Goal: Task Accomplishment & Management: Complete application form

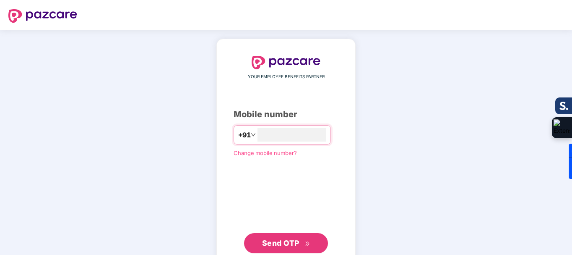
type input "**********"
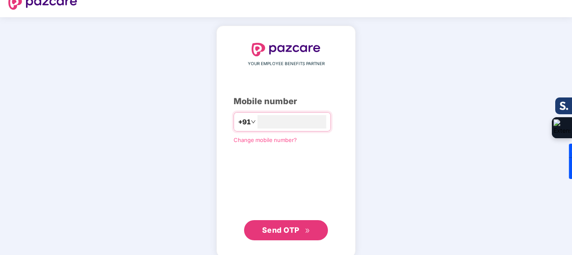
scroll to position [24, 0]
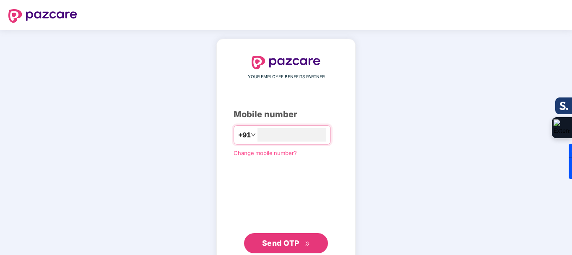
scroll to position [24, 0]
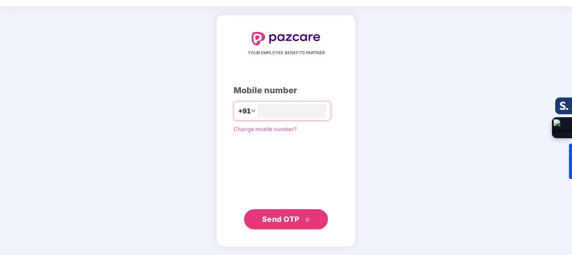
type input "**********"
click at [298, 223] on span "Send OTP" at bounding box center [280, 218] width 37 height 9
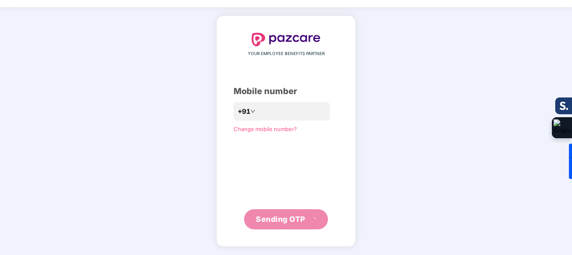
scroll to position [19, 0]
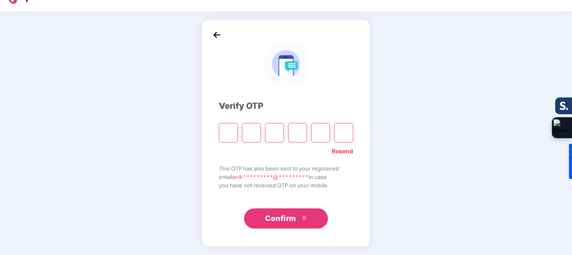
type input "*"
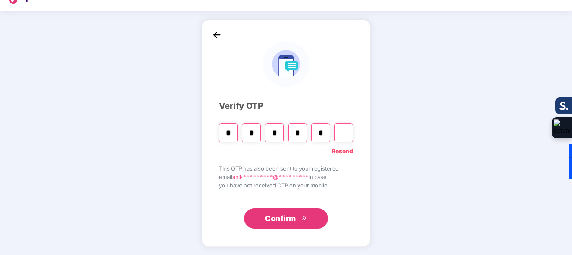
type input "*"
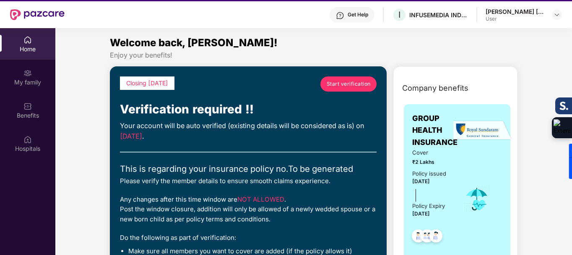
click at [351, 82] on span "Start verification" at bounding box center [349, 84] width 44 height 8
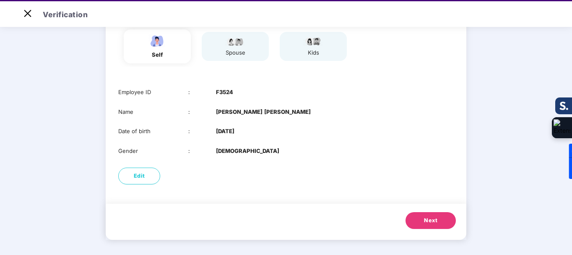
scroll to position [77, 0]
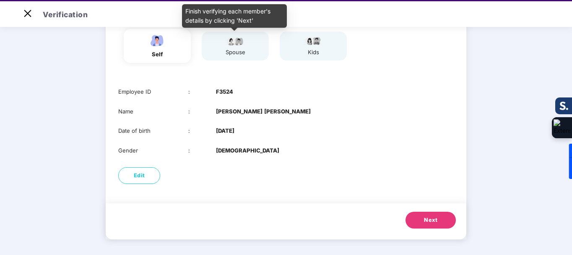
click at [226, 48] on div "spouse" at bounding box center [235, 52] width 21 height 9
click at [334, 49] on div "kids" at bounding box center [313, 45] width 67 height 29
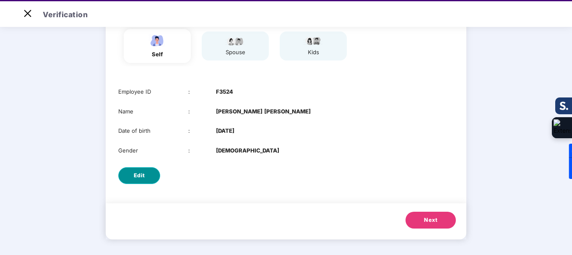
click at [136, 174] on span "Edit" at bounding box center [139, 175] width 11 height 8
select select "****"
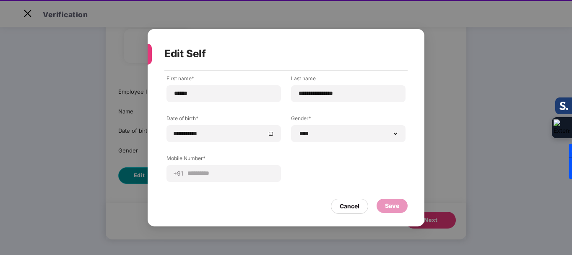
scroll to position [0, 0]
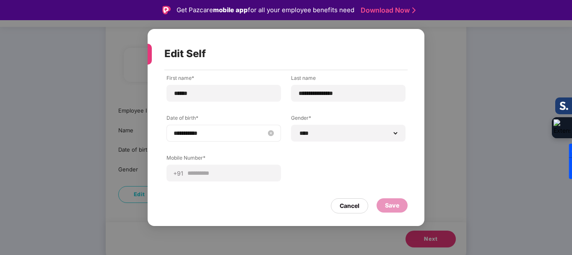
click at [180, 134] on input "**********" at bounding box center [220, 132] width 92 height 9
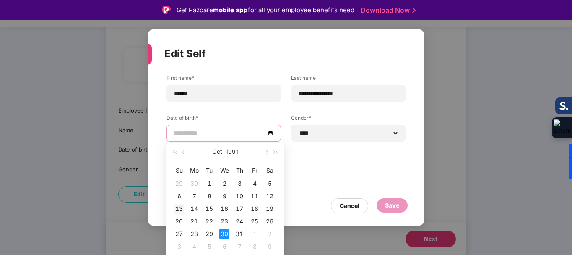
type input "**********"
click at [177, 209] on div "13" at bounding box center [179, 208] width 10 height 10
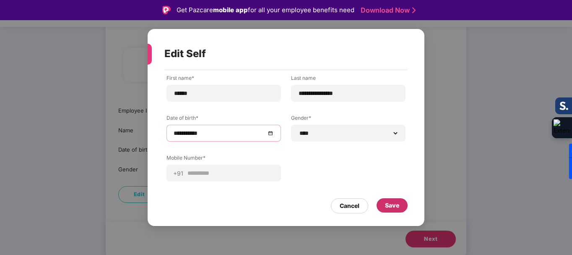
click at [393, 207] on div "Save" at bounding box center [392, 205] width 14 height 9
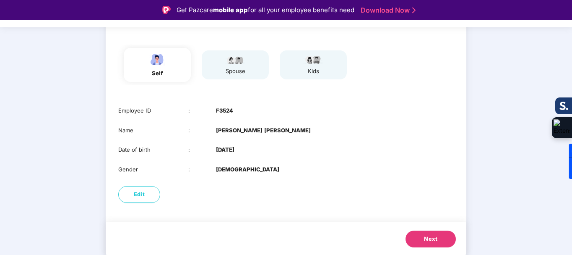
click at [435, 233] on button "Next" at bounding box center [431, 238] width 50 height 17
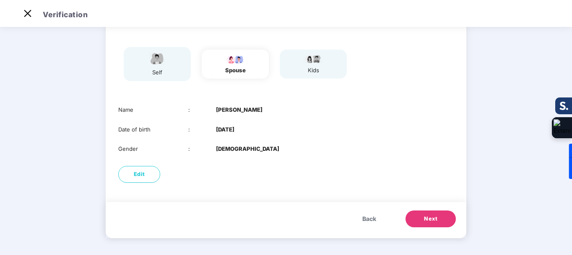
click at [428, 216] on span "Next" at bounding box center [430, 218] width 13 height 8
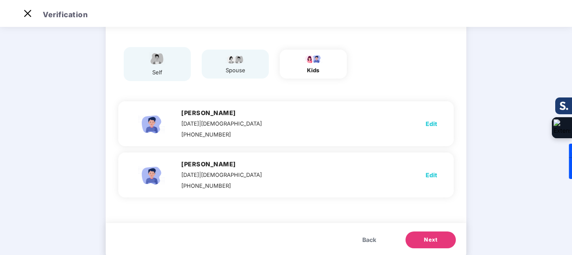
scroll to position [77, 0]
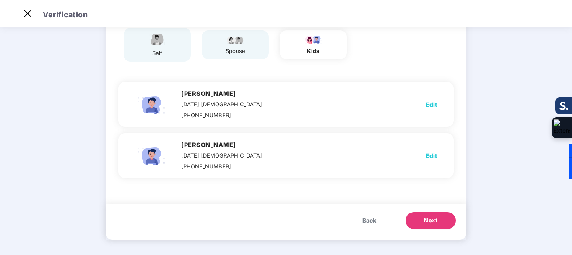
click at [440, 217] on button "Next" at bounding box center [431, 220] width 50 height 17
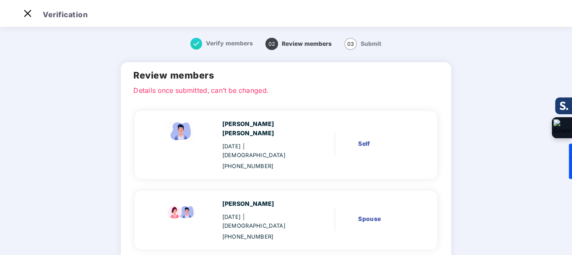
scroll to position [162, 0]
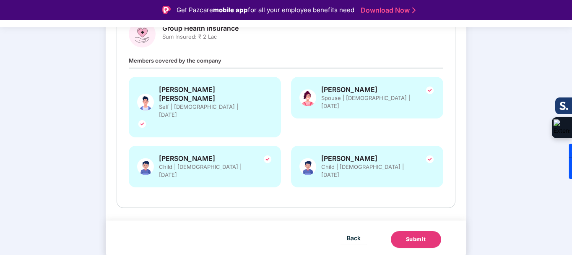
scroll to position [103, 0]
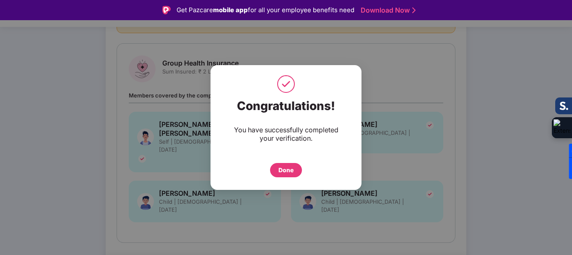
click at [297, 169] on div "Done" at bounding box center [286, 170] width 32 height 14
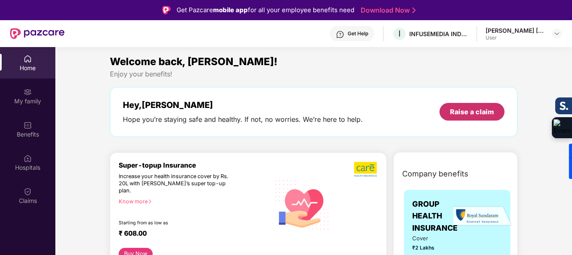
click at [481, 115] on div "Raise a claim" at bounding box center [472, 111] width 44 height 9
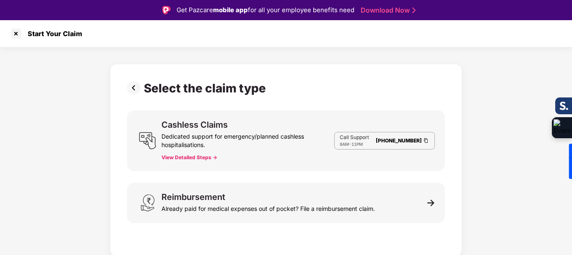
click at [184, 159] on button "View Detailed Steps ->" at bounding box center [190, 157] width 56 height 7
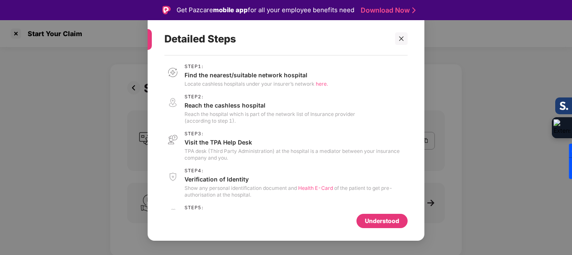
scroll to position [29, 0]
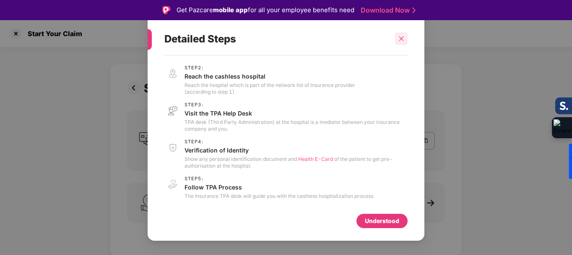
click at [402, 37] on icon "close" at bounding box center [402, 39] width 6 height 6
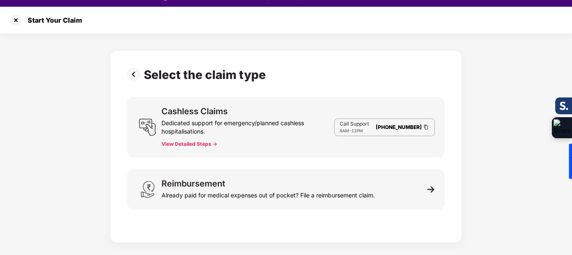
scroll to position [20, 0]
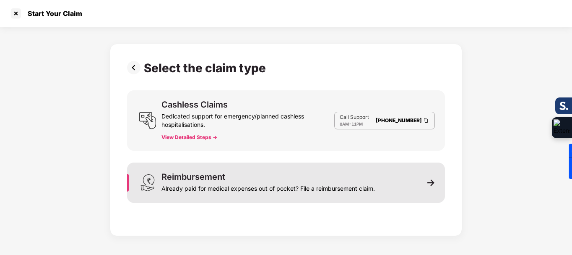
click at [404, 179] on div "Reimbursement Already paid for medical expenses out of pocket? File a reimburse…" at bounding box center [286, 182] width 318 height 40
